Goal: Complete application form

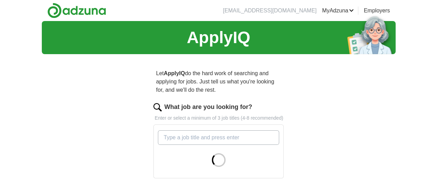
click at [158, 58] on input "What job are you looking for?" at bounding box center [218, 137] width 121 height 14
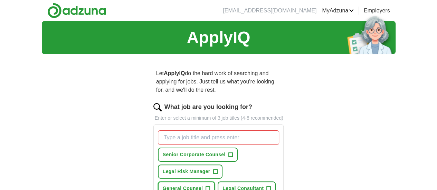
click at [178, 58] on span "General Counsel" at bounding box center [183, 188] width 40 height 7
click at [183, 58] on span "Legal Consultant" at bounding box center [242, 188] width 41 height 7
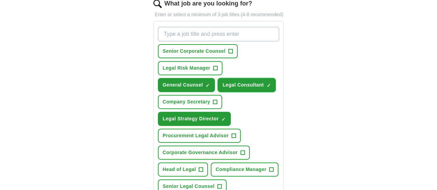
scroll to position [173, 0]
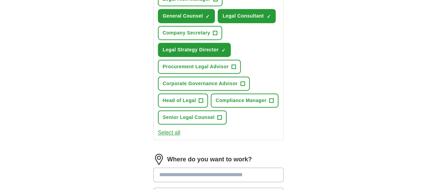
click at [159, 58] on input at bounding box center [218, 175] width 130 height 14
type input "*******"
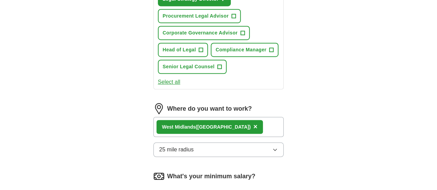
scroll to position [276, 0]
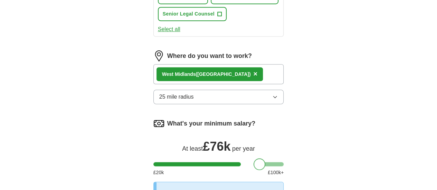
click at [183, 58] on div at bounding box center [218, 164] width 130 height 4
click at [183, 58] on div at bounding box center [261, 164] width 12 height 12
click at [183, 58] on div at bounding box center [218, 164] width 130 height 4
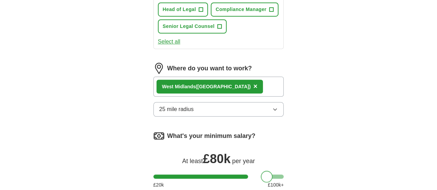
scroll to position [242, 0]
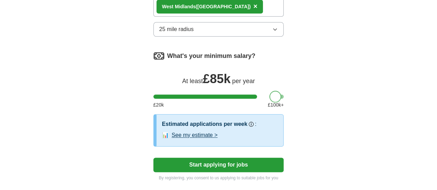
scroll to position [345, 0]
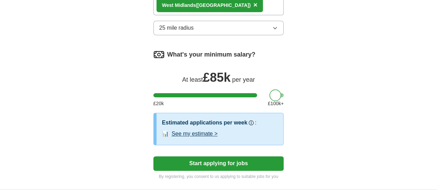
click at [183, 58] on button "Start applying for jobs" at bounding box center [218, 163] width 130 height 14
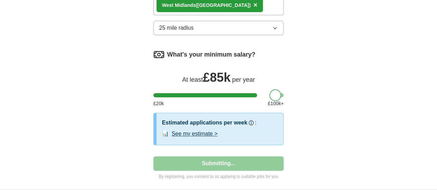
select select "**"
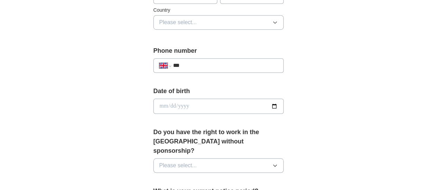
scroll to position [311, 0]
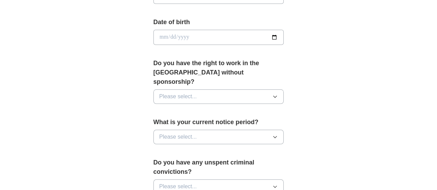
click at [183, 58] on icon "button" at bounding box center [275, 97] width 6 height 6
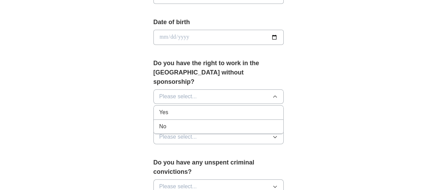
drag, startPoint x: 155, startPoint y: 103, endPoint x: 162, endPoint y: 103, distance: 6.6
click at [159, 58] on div "Yes" at bounding box center [218, 112] width 119 height 8
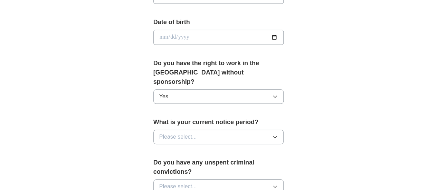
click at [183, 58] on icon "button" at bounding box center [275, 137] width 6 height 6
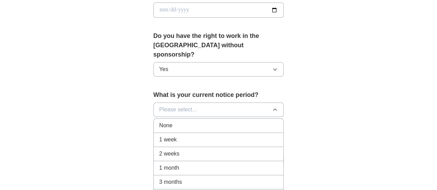
scroll to position [380, 0]
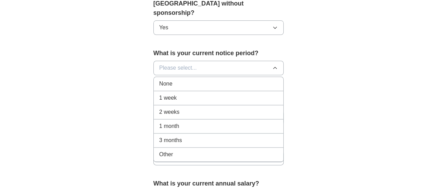
click at [162, 58] on span "2 weeks" at bounding box center [169, 112] width 20 height 8
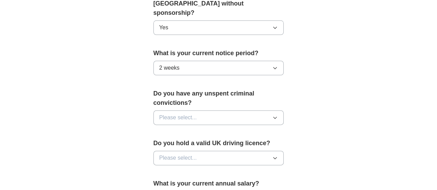
click at [183, 58] on icon "button" at bounding box center [275, 68] width 6 height 6
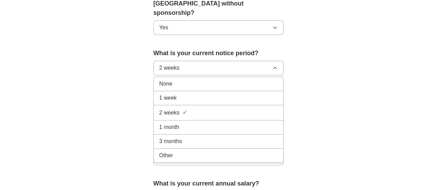
click at [166, 58] on div "1 month" at bounding box center [218, 127] width 119 height 8
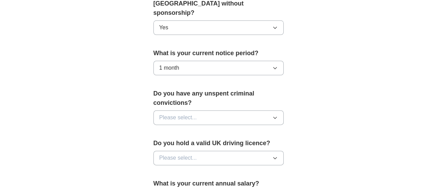
click at [183, 58] on icon "button" at bounding box center [275, 118] width 6 height 6
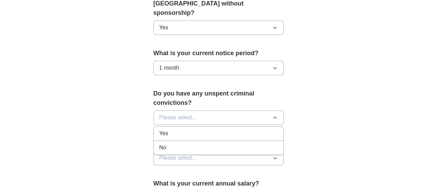
click at [159, 58] on div "No" at bounding box center [218, 148] width 119 height 8
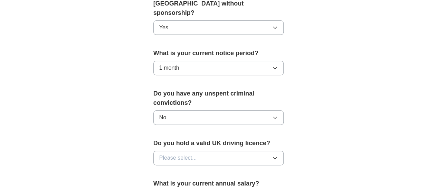
click at [183, 58] on icon "button" at bounding box center [275, 158] width 6 height 6
click at [160, 58] on div "Yes" at bounding box center [218, 174] width 119 height 8
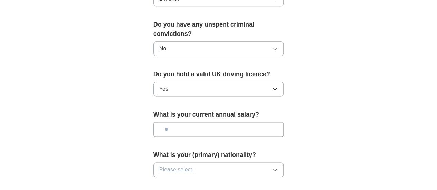
click at [183, 58] on icon "button" at bounding box center [275, 170] width 6 height 6
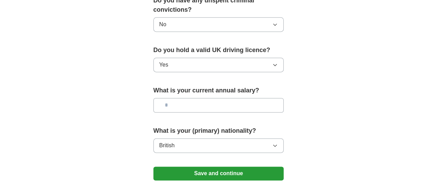
scroll to position [483, 0]
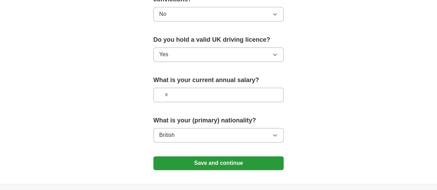
click at [183, 58] on button "Save and continue" at bounding box center [218, 163] width 130 height 14
